Goal: Navigation & Orientation: Understand site structure

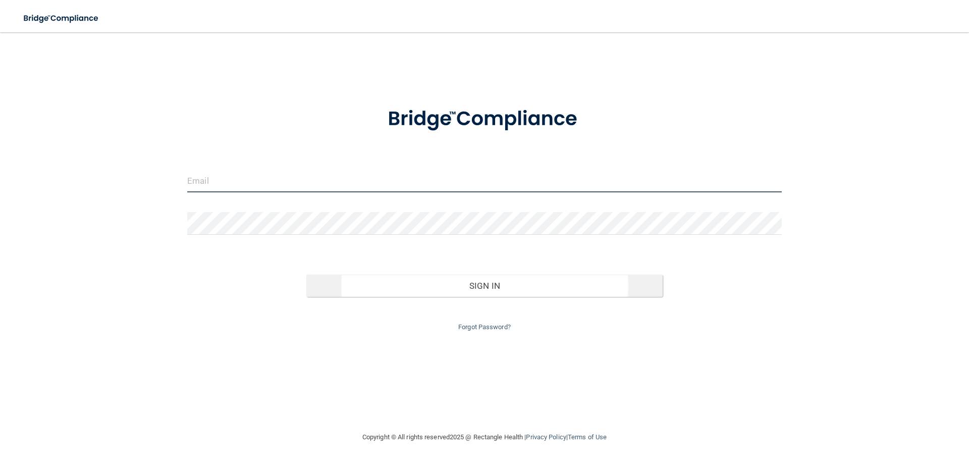
type input "[EMAIL_ADDRESS][DOMAIN_NAME]"
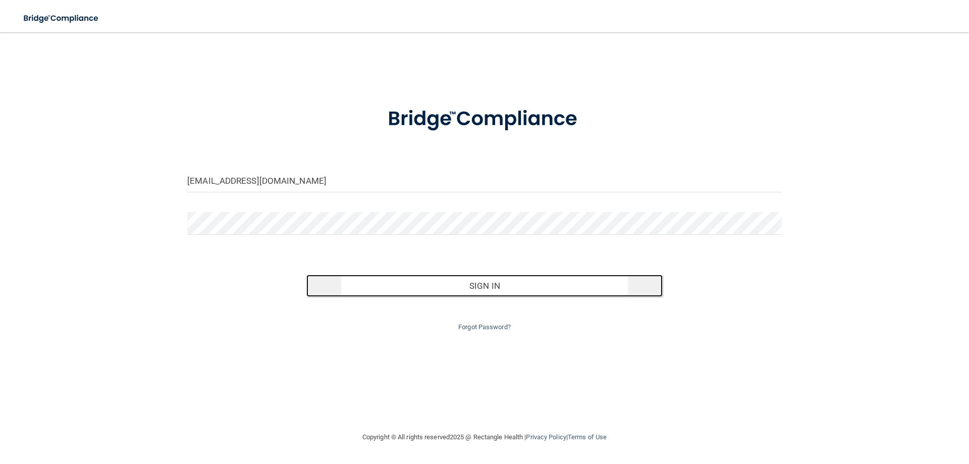
click at [468, 288] on button "Sign In" at bounding box center [484, 285] width 357 height 22
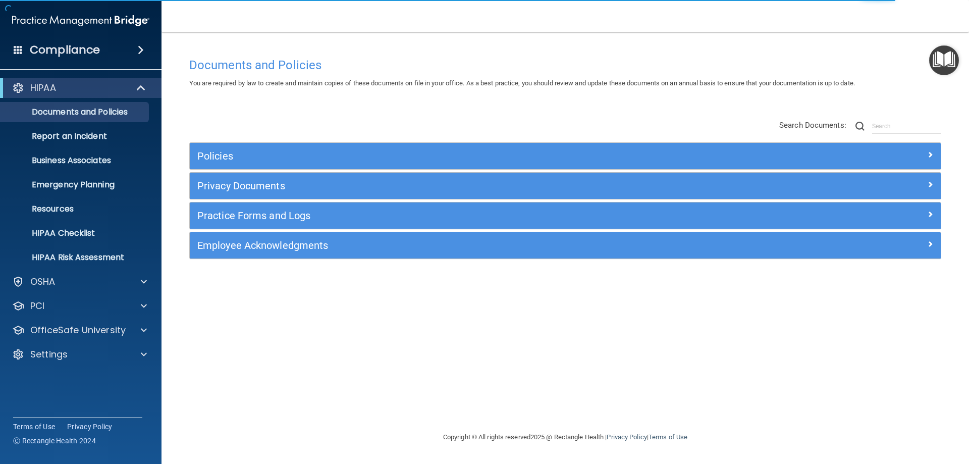
click at [90, 53] on h4 "Compliance" at bounding box center [65, 50] width 70 height 14
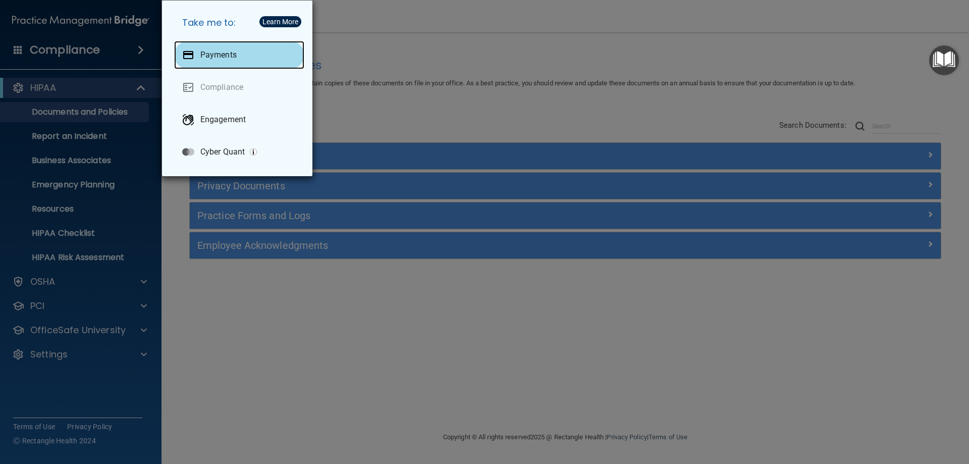
click at [198, 45] on div "Payments" at bounding box center [239, 55] width 130 height 28
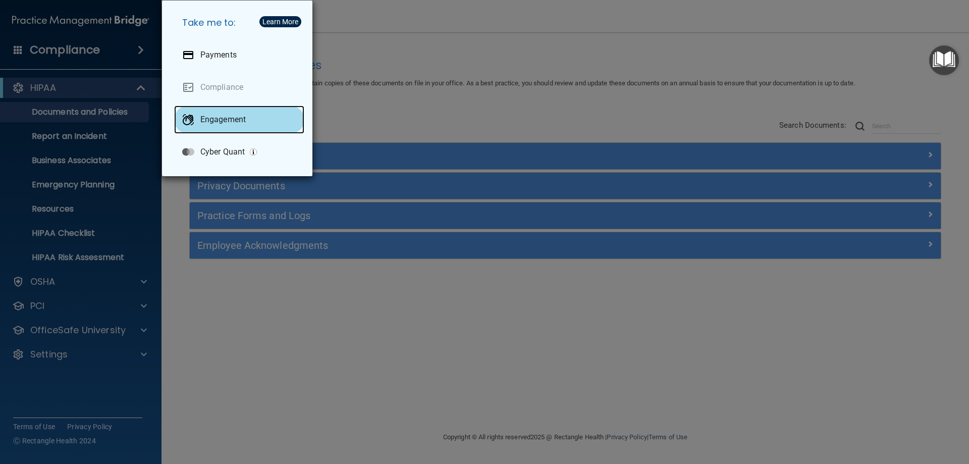
click at [253, 118] on div "Engagement" at bounding box center [239, 119] width 130 height 28
click at [420, 46] on div "Take me to: Payments Compliance Engagement Cyber Quant" at bounding box center [484, 232] width 969 height 464
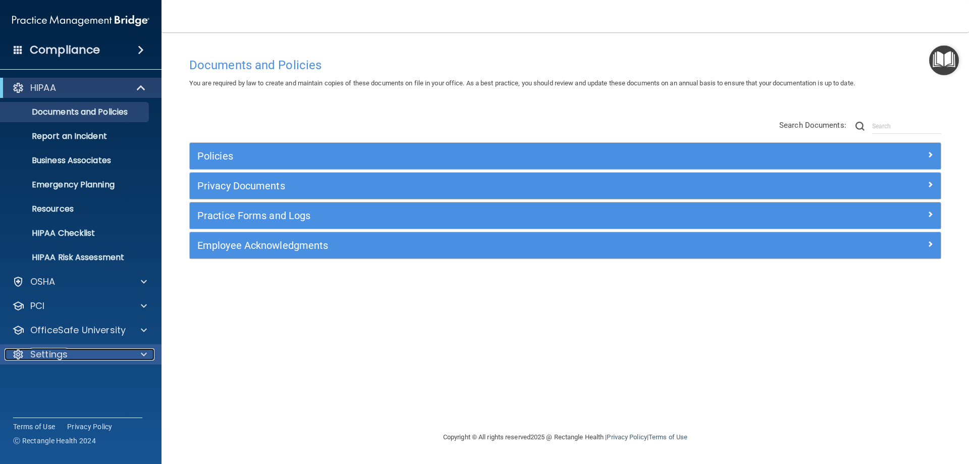
click at [136, 356] on div at bounding box center [142, 354] width 25 height 12
click at [93, 374] on p "My Account" at bounding box center [76, 378] width 138 height 10
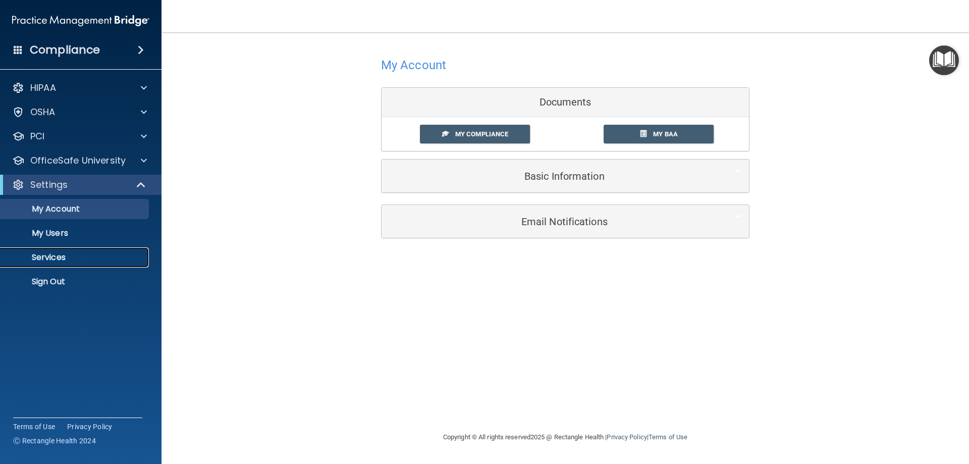
click at [99, 254] on p "Services" at bounding box center [76, 257] width 138 height 10
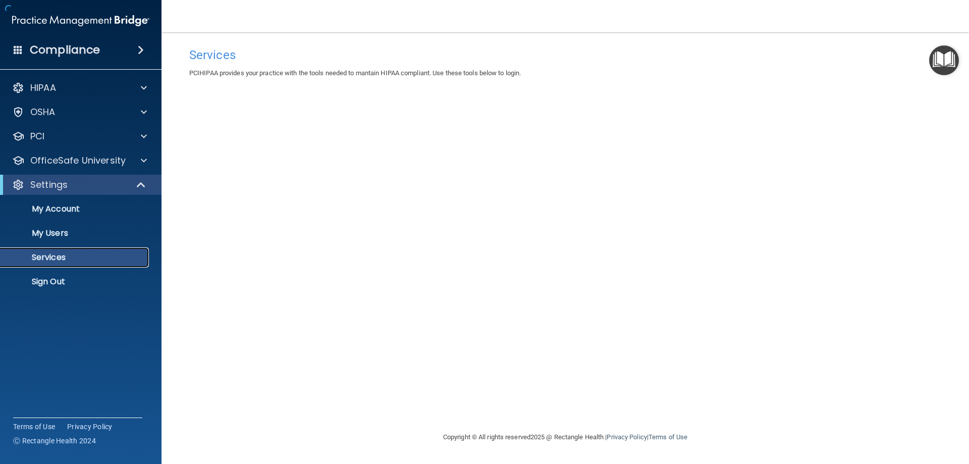
click at [108, 260] on p "Services" at bounding box center [76, 257] width 138 height 10
click at [98, 167] on div "OfficeSafe University" at bounding box center [81, 160] width 162 height 20
click at [142, 160] on span at bounding box center [144, 160] width 6 height 12
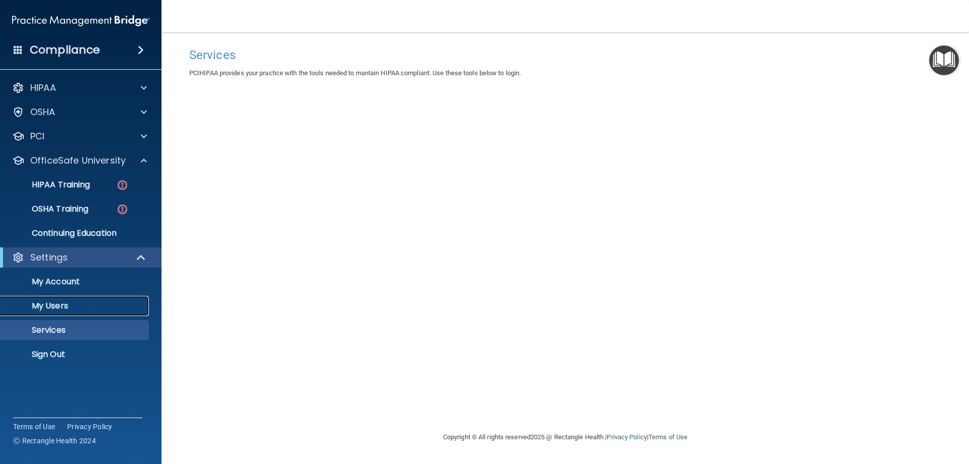
click at [54, 303] on p "My Users" at bounding box center [76, 306] width 138 height 10
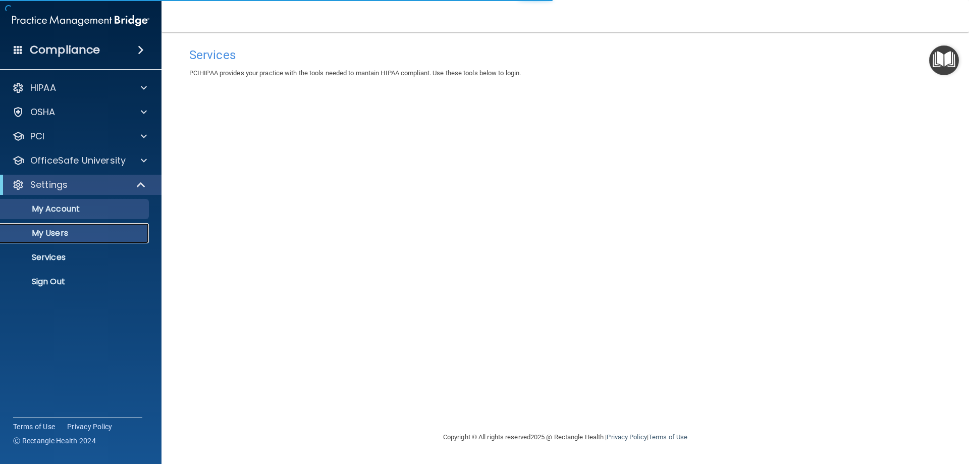
select select "20"
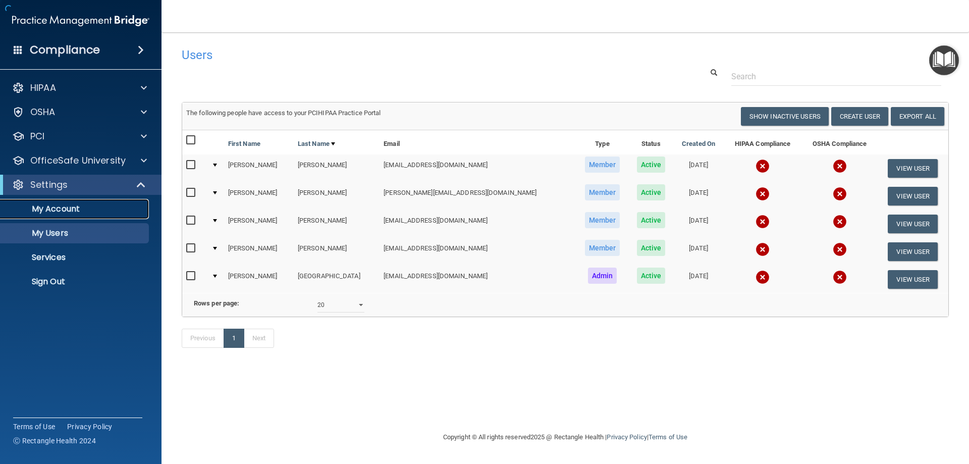
click at [80, 210] on p "My Account" at bounding box center [76, 209] width 138 height 10
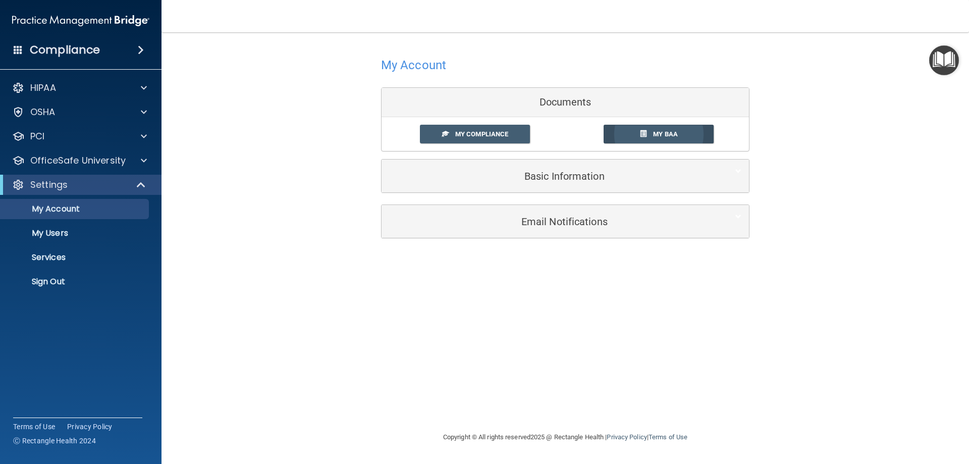
click at [663, 137] on span "My BAA" at bounding box center [665, 134] width 25 height 8
click at [44, 98] on div "HIPAA Documents and Policies Report an Incident Business Associates Emergency P…" at bounding box center [81, 187] width 162 height 226
click at [44, 90] on p "HIPAA" at bounding box center [43, 88] width 26 height 12
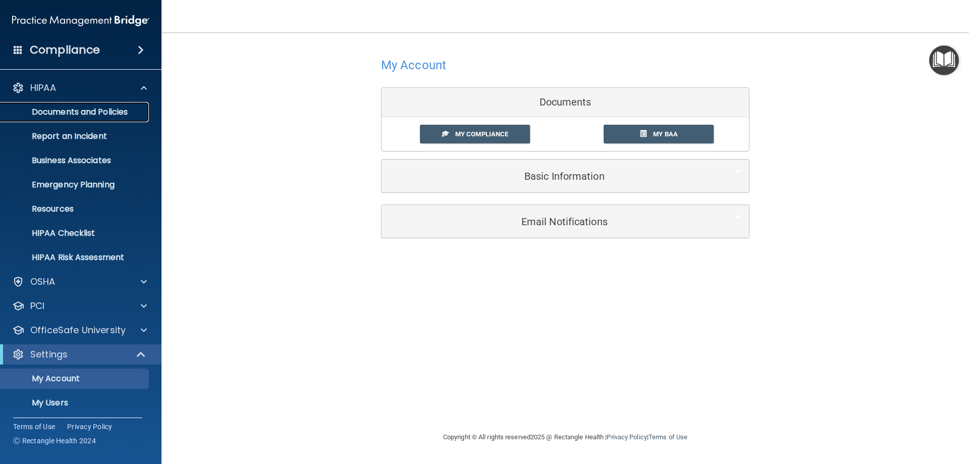
click at [64, 117] on p "Documents and Policies" at bounding box center [76, 112] width 138 height 10
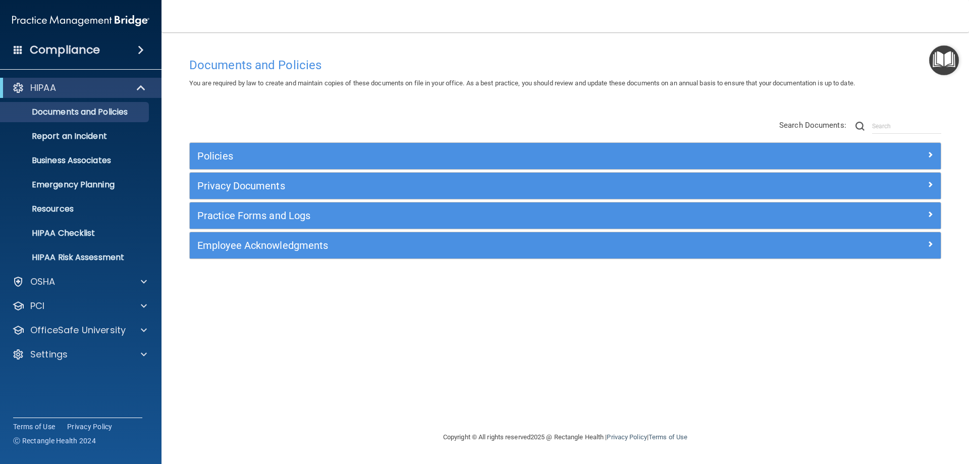
click at [138, 51] on span at bounding box center [141, 50] width 6 height 12
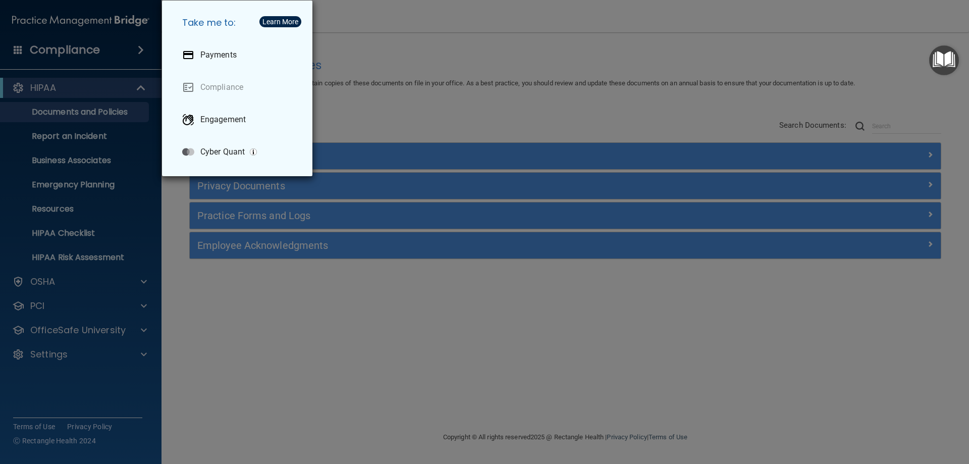
click at [336, 26] on div "Take me to: Payments Compliance Engagement Cyber Quant" at bounding box center [484, 232] width 969 height 464
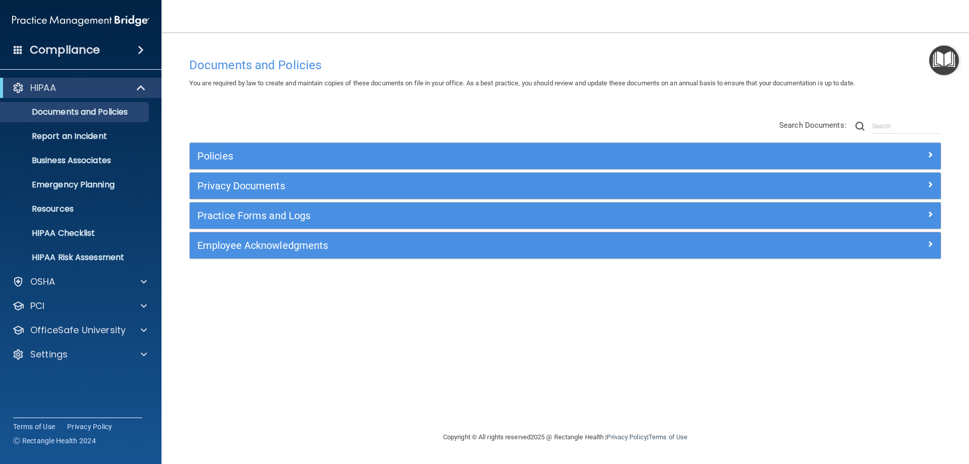
drag, startPoint x: 141, startPoint y: 38, endPoint x: 185, endPoint y: 10, distance: 51.9
click at [183, 10] on nav "Toggle navigation Ceja Socorro soco1981@hotmail.com Manage My Enterprise Jon Er…" at bounding box center [564, 16] width 807 height 32
